Goal: Find specific page/section: Find specific page/section

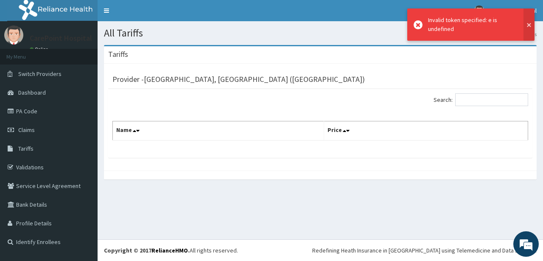
click at [527, 25] on button at bounding box center [529, 24] width 11 height 32
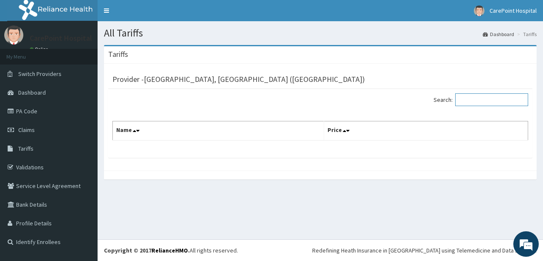
click at [481, 100] on input "Search:" at bounding box center [492, 99] width 73 height 13
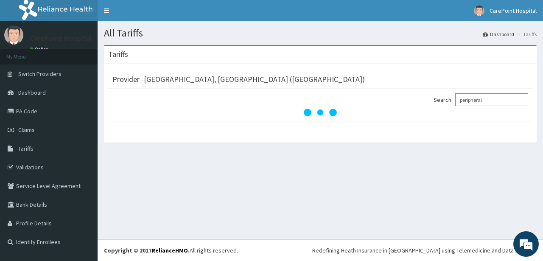
type input "peripheral"
click at [23, 154] on link "Tariffs" at bounding box center [49, 148] width 98 height 19
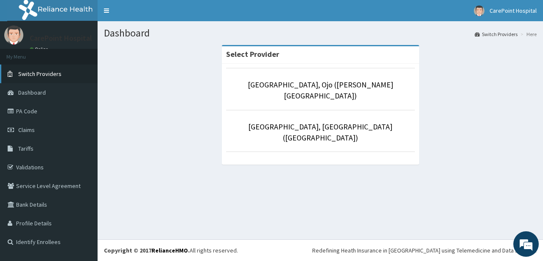
click at [41, 77] on span "Switch Providers" at bounding box center [39, 74] width 43 height 8
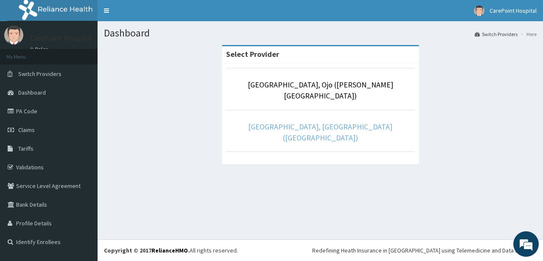
click at [283, 122] on link "[GEOGRAPHIC_DATA], [GEOGRAPHIC_DATA] ([GEOGRAPHIC_DATA])" at bounding box center [320, 132] width 144 height 21
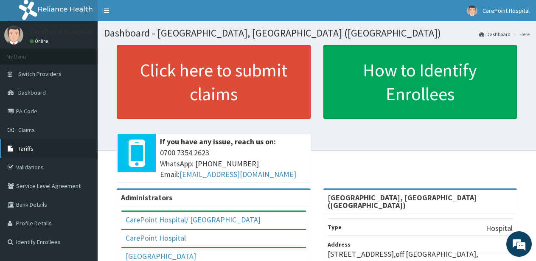
click at [68, 146] on link "Tariffs" at bounding box center [49, 148] width 98 height 19
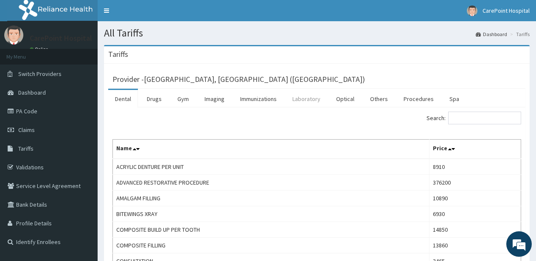
click at [303, 101] on link "Laboratory" at bounding box center [307, 99] width 42 height 18
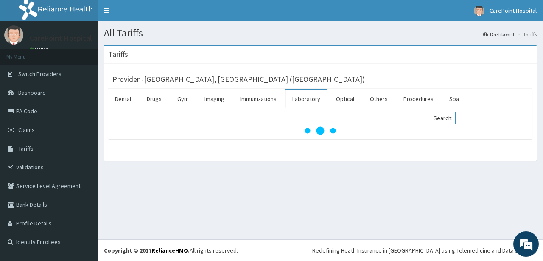
click at [484, 119] on input "Search:" at bounding box center [492, 118] width 73 height 13
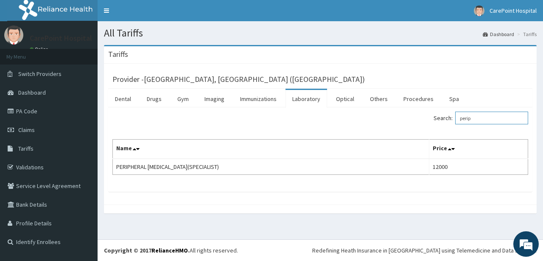
type input "perip"
click at [44, 107] on link "PA Code" at bounding box center [49, 111] width 98 height 19
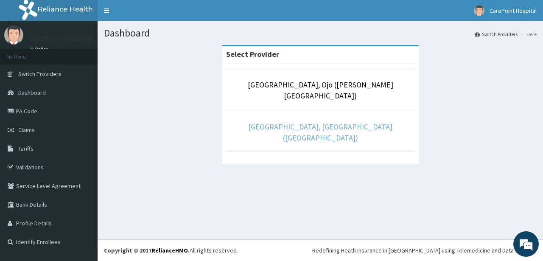
click at [312, 122] on link "[GEOGRAPHIC_DATA], [GEOGRAPHIC_DATA] ([GEOGRAPHIC_DATA])" at bounding box center [320, 132] width 144 height 21
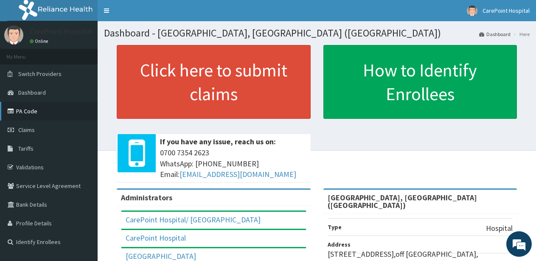
click at [25, 108] on link "PA Code" at bounding box center [49, 111] width 98 height 19
